Goal: Check status: Check status

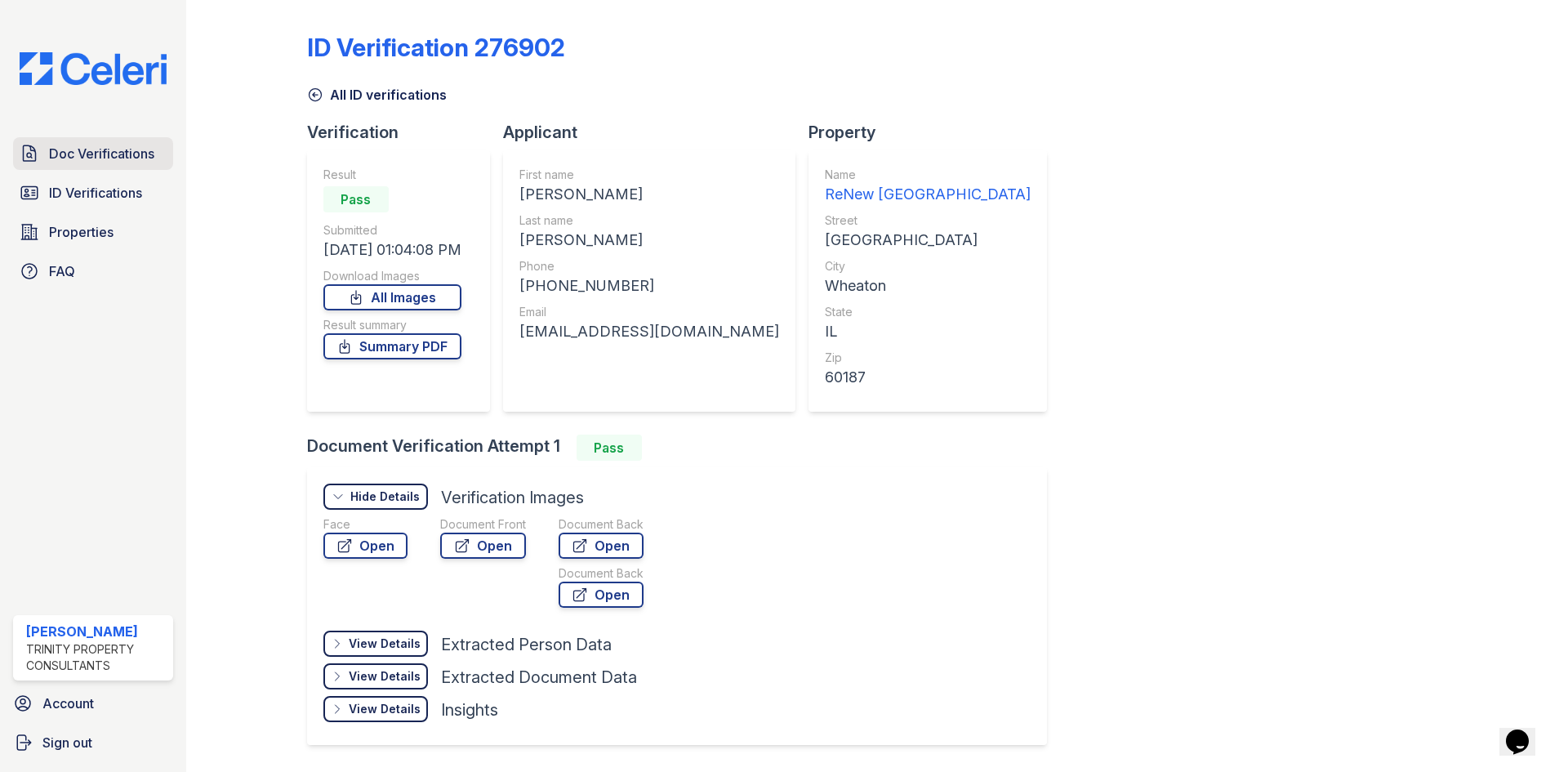
click at [56, 155] on span "Doc Verifications" at bounding box center [101, 154] width 106 height 20
click at [59, 185] on span "ID Verifications" at bounding box center [95, 193] width 93 height 20
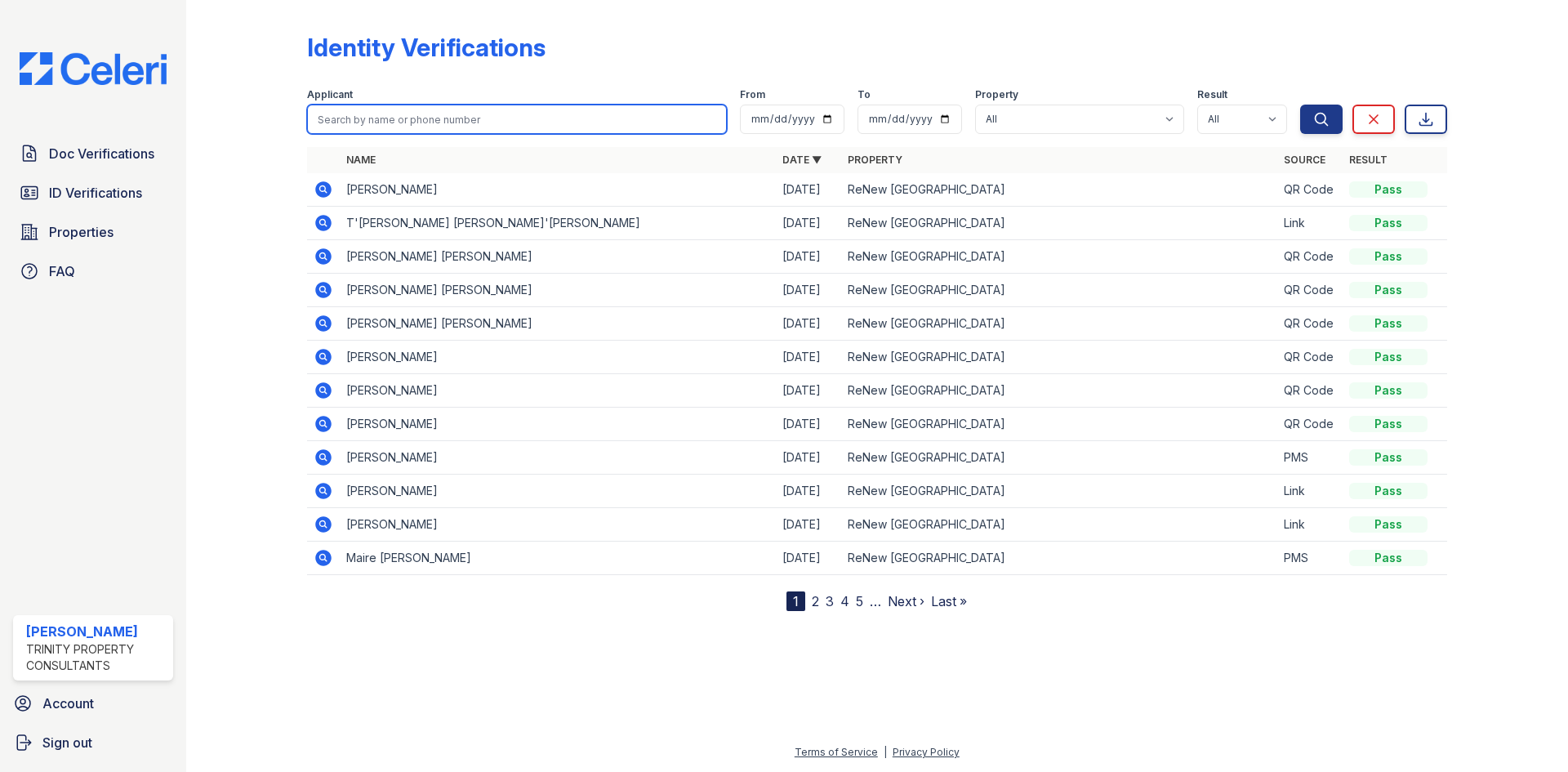
click at [392, 109] on input "search" at bounding box center [517, 119] width 420 height 29
type input "[PERSON_NAME]"
click at [1300, 105] on button "Search" at bounding box center [1321, 119] width 43 height 29
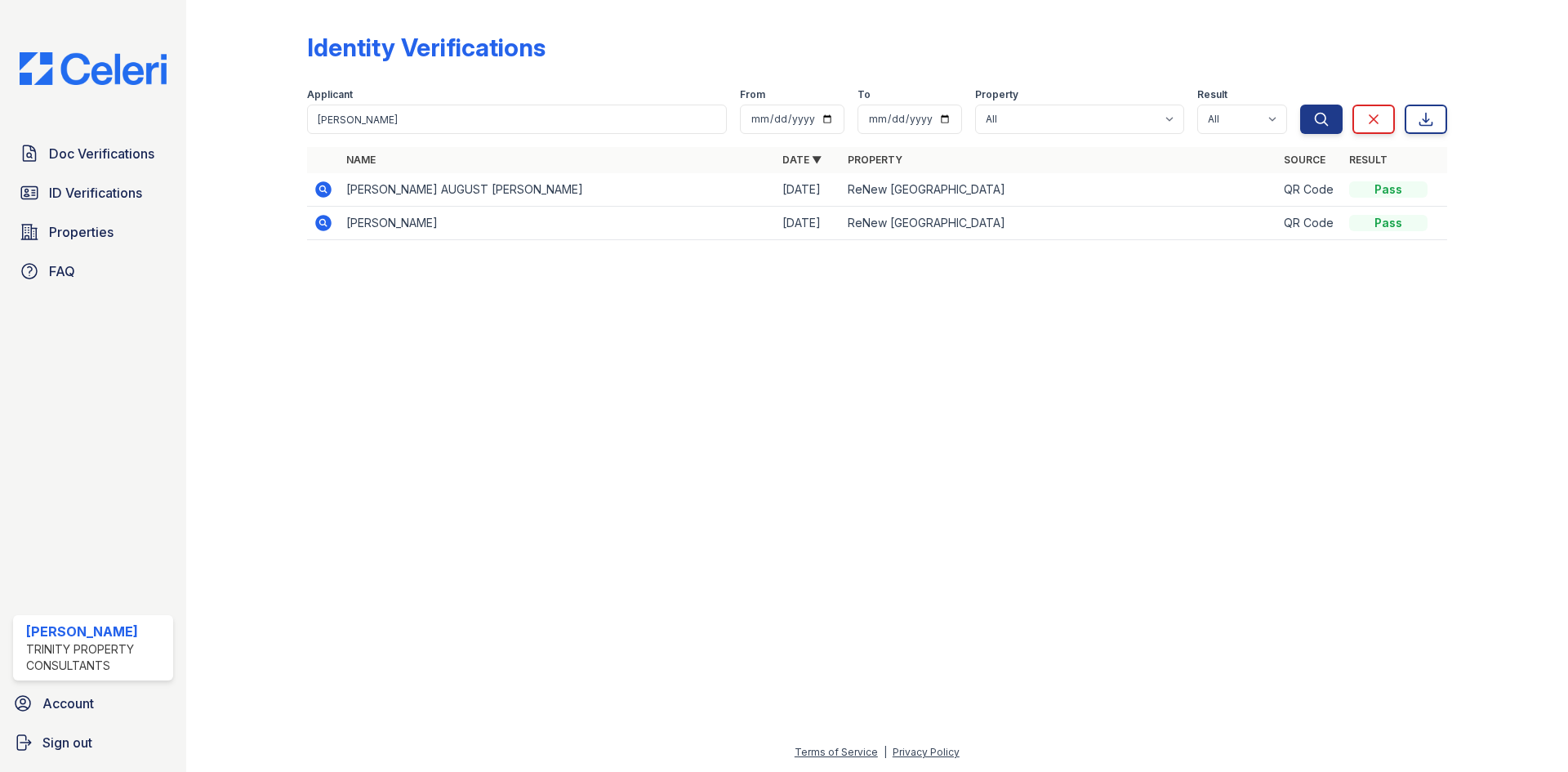
click at [324, 189] on icon at bounding box center [322, 188] width 4 height 4
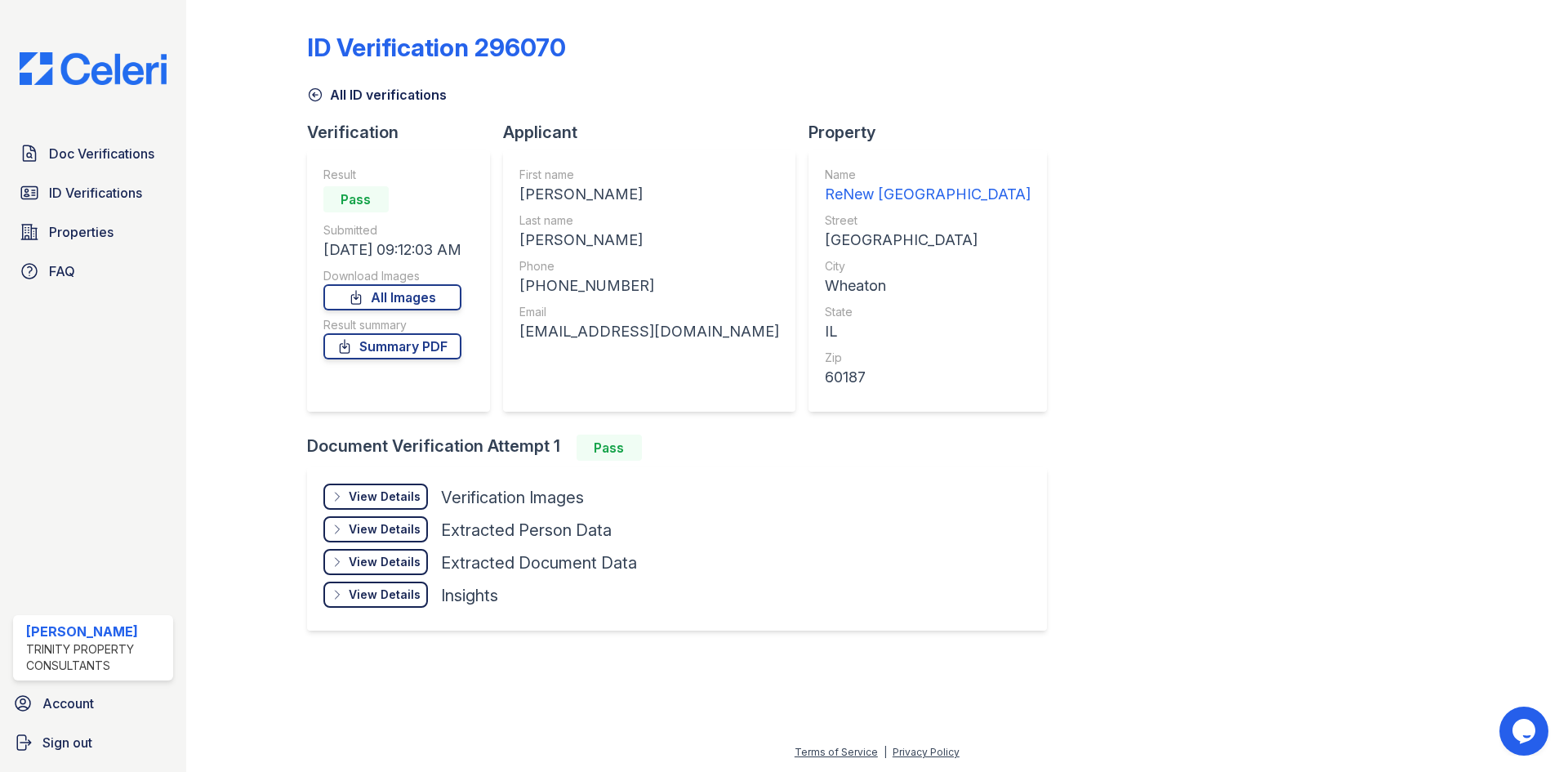
click at [411, 491] on div "View Details" at bounding box center [384, 497] width 72 height 16
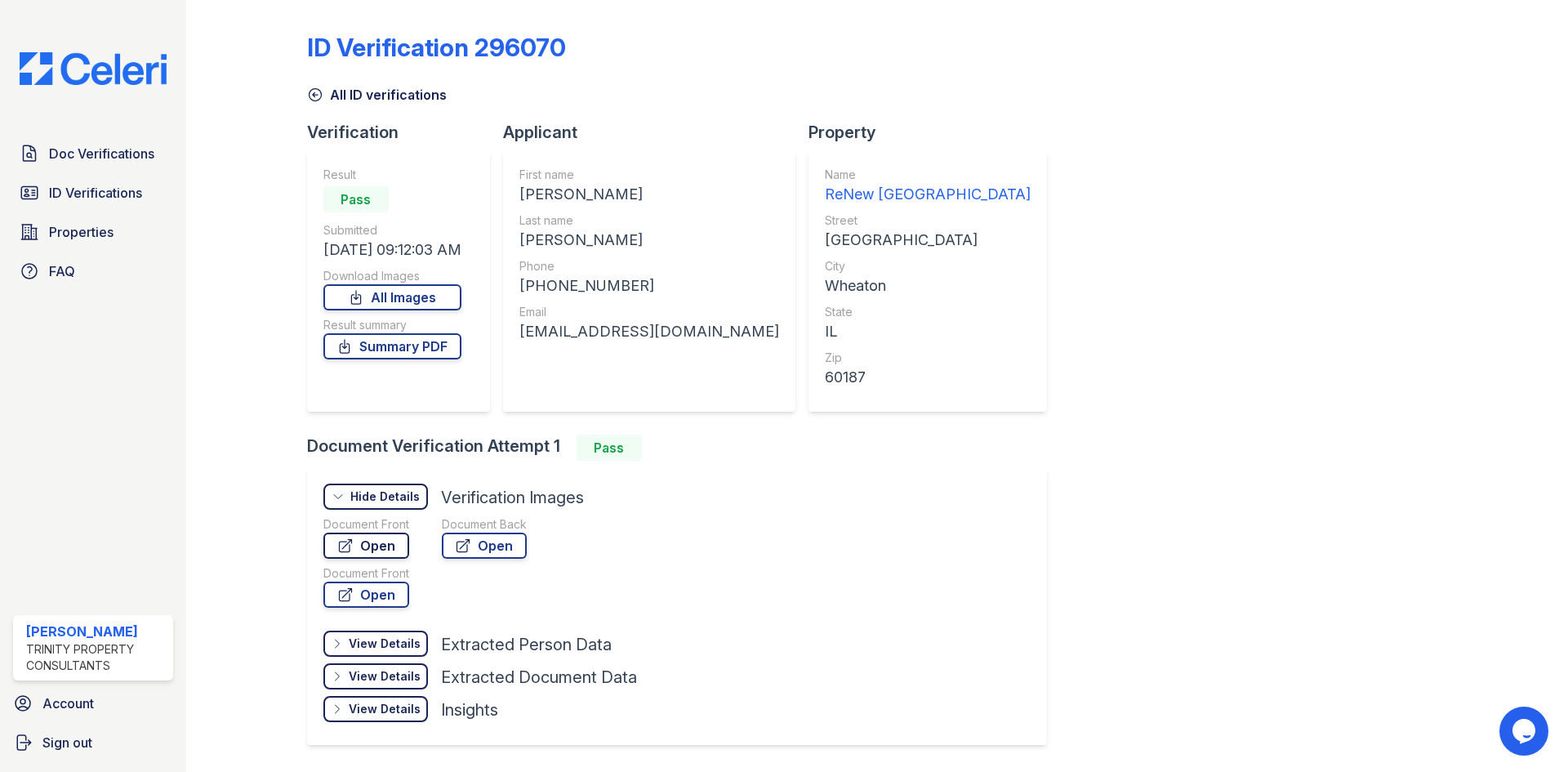
click at [373, 551] on link "Open" at bounding box center [366, 545] width 86 height 26
